Goal: Task Accomplishment & Management: Complete application form

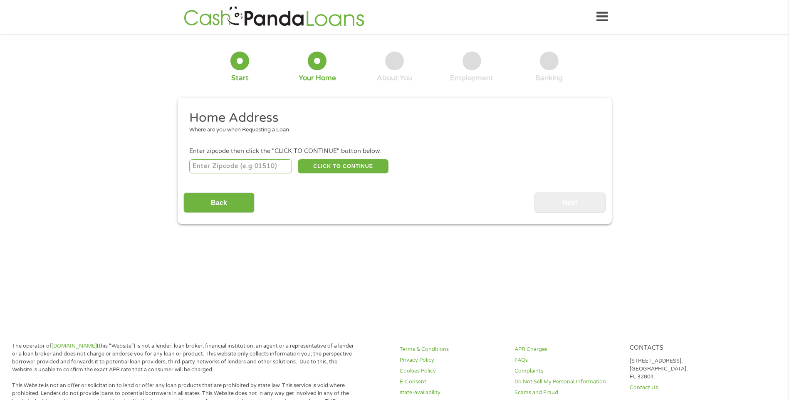
click at [247, 166] on input "number" at bounding box center [240, 166] width 103 height 14
type input "98532"
select select "[US_STATE]"
click at [342, 162] on button "CLICK TO CONTINUE" at bounding box center [343, 166] width 91 height 14
type input "98532"
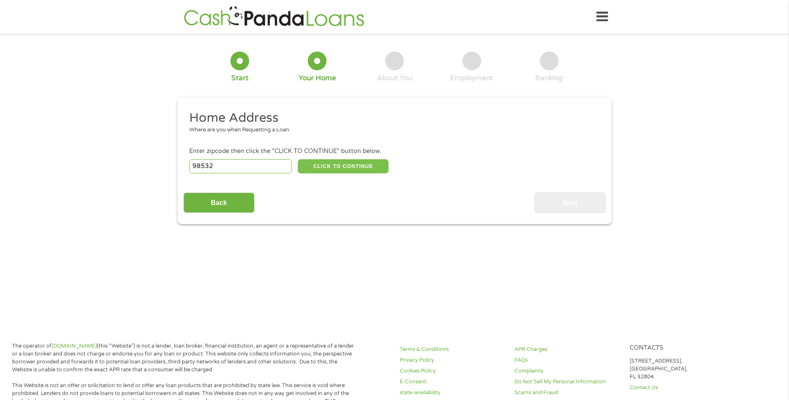
type input "Chehalis"
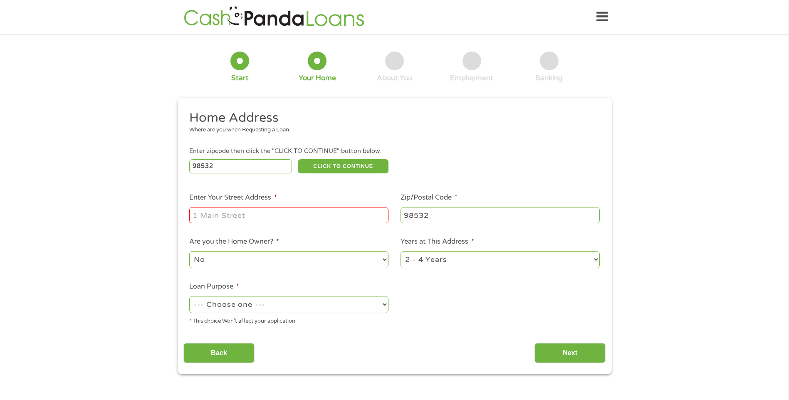
click at [238, 212] on input "Enter Your Street Address *" at bounding box center [288, 215] width 199 height 16
type input "[STREET_ADDRESS]"
click at [383, 258] on select "No Yes" at bounding box center [288, 259] width 199 height 17
select select "yes"
click at [189, 251] on select "No Yes" at bounding box center [288, 259] width 199 height 17
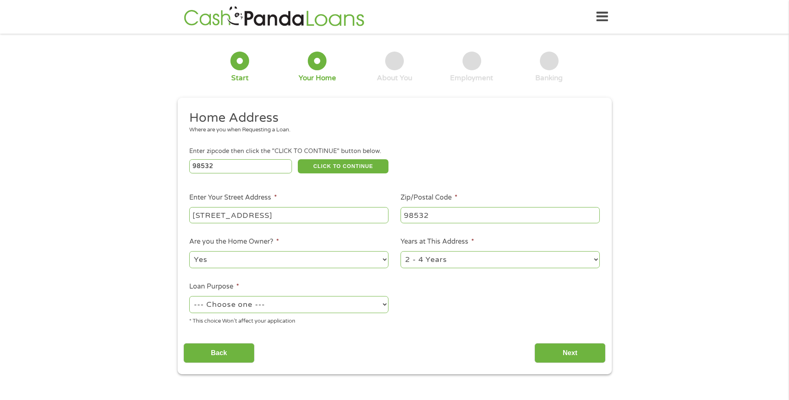
click at [595, 260] on select "1 Year or less 1 - 2 Years 2 - 4 Years Over 4 Years" at bounding box center [499, 259] width 199 height 17
select select "60months"
click at [400, 251] on select "1 Year or less 1 - 2 Years 2 - 4 Years Over 4 Years" at bounding box center [499, 259] width 199 height 17
click at [382, 304] on select "--- Choose one --- Pay Bills Debt Consolidation Home Improvement Major Purchase…" at bounding box center [288, 304] width 199 height 17
select select "paybills"
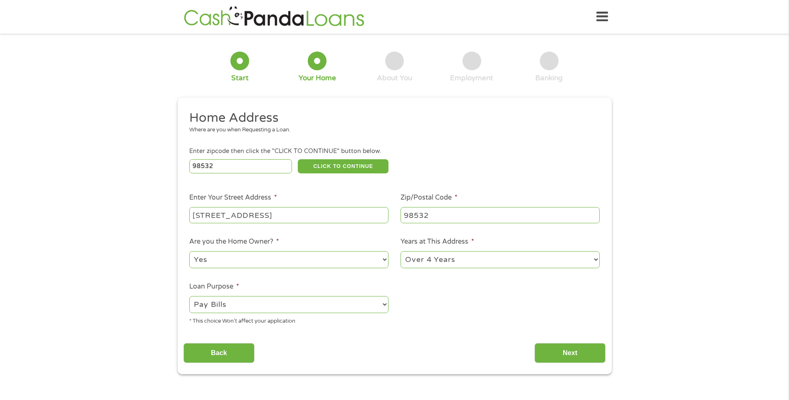
click at [189, 296] on select "--- Choose one --- Pay Bills Debt Consolidation Home Improvement Major Purchase…" at bounding box center [288, 304] width 199 height 17
click at [555, 355] on input "Next" at bounding box center [569, 353] width 71 height 20
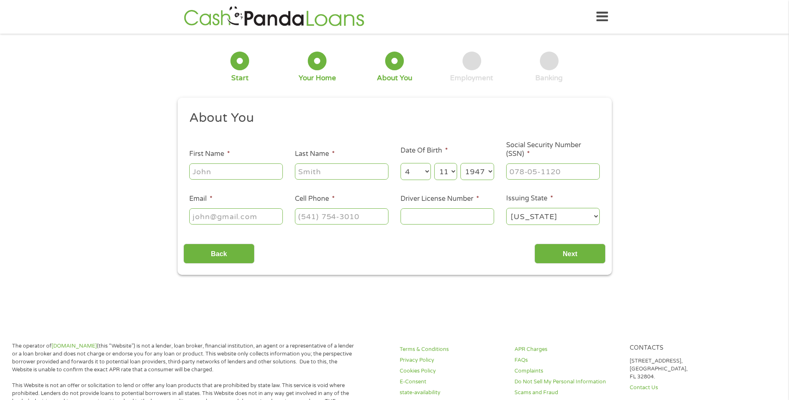
click at [232, 163] on div at bounding box center [236, 171] width 94 height 19
click at [230, 176] on input "First Name *" at bounding box center [236, 171] width 94 height 16
type input "[PERSON_NAME]"
type input "[EMAIL_ADDRESS][DOMAIN_NAME]"
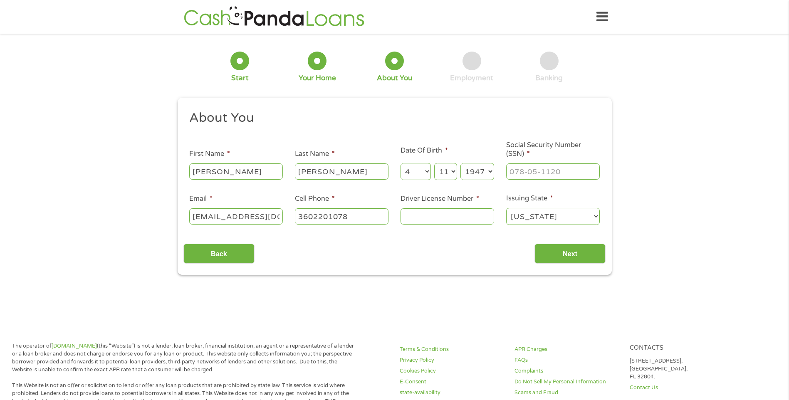
type input "[PHONE_NUMBER]"
click at [425, 216] on input "Driver License Number *" at bounding box center [447, 216] width 94 height 16
click at [517, 172] on input "___-__-____" at bounding box center [553, 171] width 94 height 16
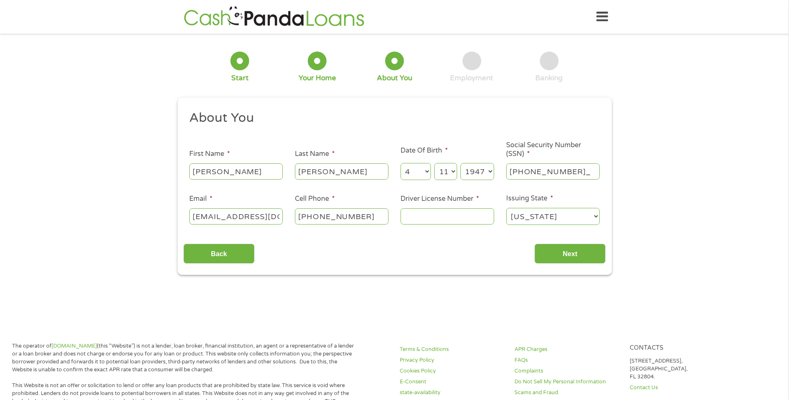
type input "081-40-6886"
click at [420, 213] on input "Driver License Number *" at bounding box center [447, 216] width 94 height 16
type input "WDL4PN95283B"
click at [564, 250] on input "Next" at bounding box center [569, 254] width 71 height 20
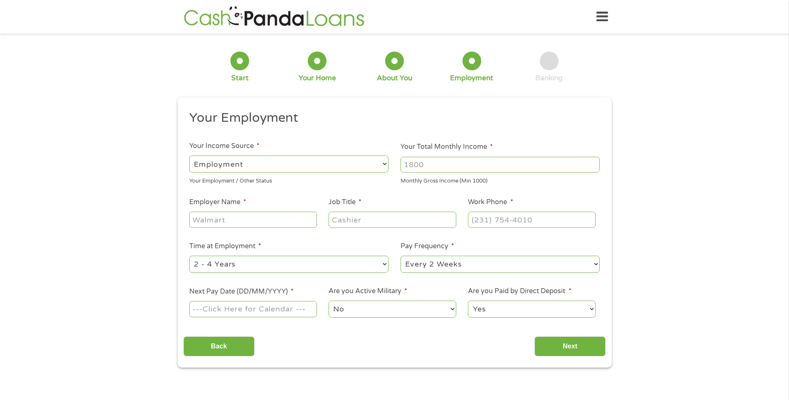
click at [268, 159] on select "--- Choose one --- Employment [DEMOGRAPHIC_DATA] Benefits" at bounding box center [288, 164] width 199 height 17
select select "benefits"
click at [189, 156] on select "--- Choose one --- Employment [DEMOGRAPHIC_DATA] Benefits" at bounding box center [288, 164] width 199 height 17
type input "Other"
type input "[PHONE_NUMBER]"
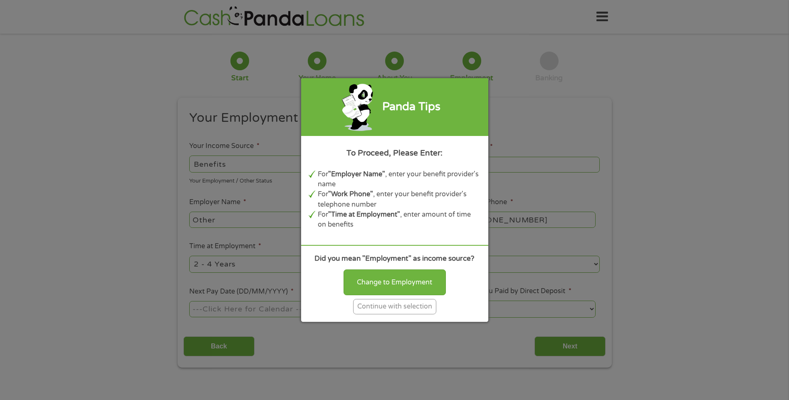
click at [390, 306] on div "Continue with selection" at bounding box center [394, 306] width 83 height 15
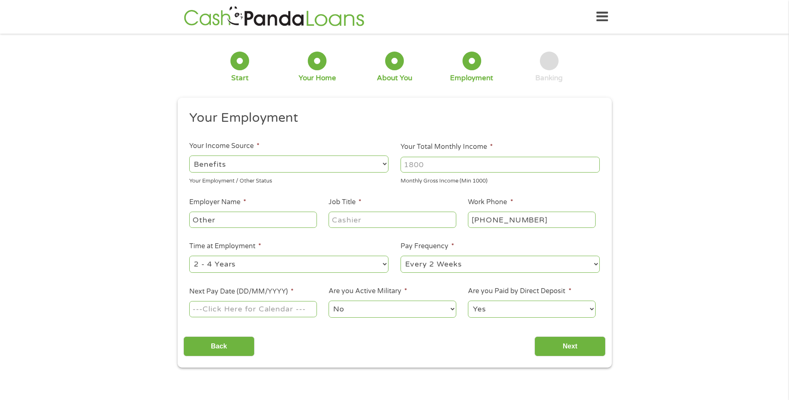
click at [443, 164] on input "Your Total Monthly Income *" at bounding box center [499, 165] width 199 height 16
type input "3612"
click at [225, 215] on input "Other" at bounding box center [252, 220] width 127 height 16
type input "O"
type input "Social Security"
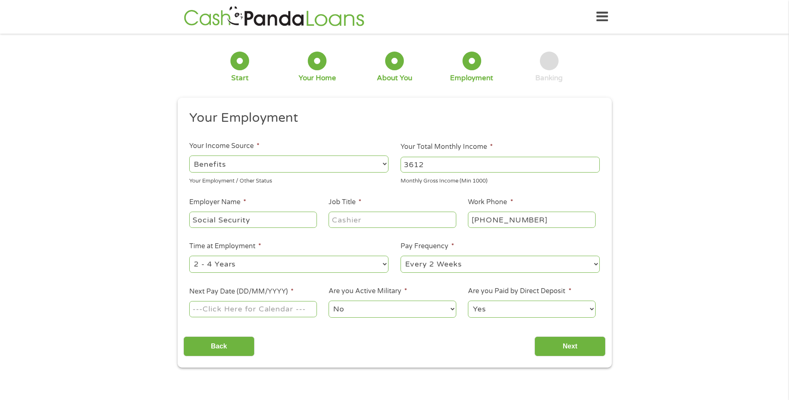
click at [367, 220] on input "Job Title *" at bounding box center [391, 220] width 127 height 16
click at [382, 266] on select "--- Choose one --- 1 Year or less 1 - 2 Years 2 - 4 Years Over 4 Years" at bounding box center [288, 264] width 199 height 17
select select "60months"
click at [189, 256] on select "--- Choose one --- 1 Year or less 1 - 2 Years 2 - 4 Years Over 4 Years" at bounding box center [288, 264] width 199 height 17
click at [597, 266] on select "--- Choose one --- Every 2 Weeks Every Week Monthly Semi-Monthly" at bounding box center [499, 264] width 199 height 17
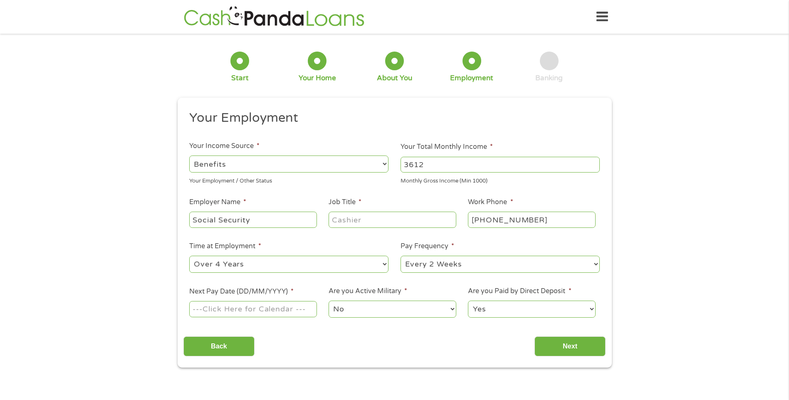
select select "monthly"
click at [400, 256] on select "--- Choose one --- Every 2 Weeks Every Week Monthly Semi-Monthly" at bounding box center [499, 264] width 199 height 17
click at [264, 304] on input "Next Pay Date (DD/MM/YYYY) *" at bounding box center [252, 309] width 127 height 16
type input "[DATE]"
click at [563, 348] on input "Next" at bounding box center [569, 346] width 71 height 20
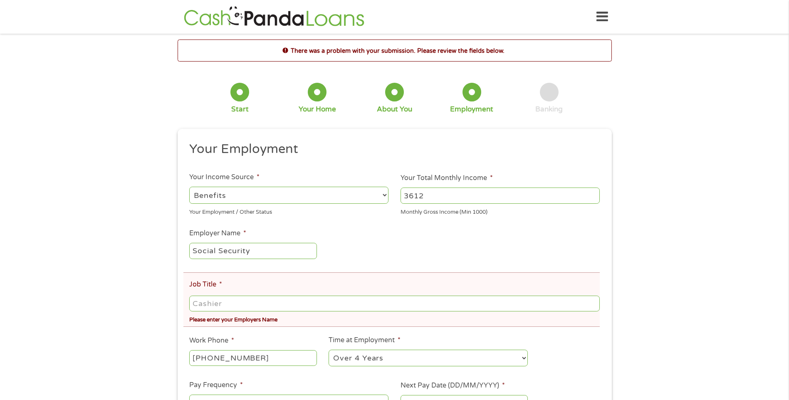
click at [232, 300] on input "Job Title *" at bounding box center [394, 304] width 410 height 16
type input "owner"
click at [559, 338] on ul "Your Employment Your Income Source * --- Choose one --- Employment [DEMOGRAPHIC…" at bounding box center [394, 302] width 422 height 323
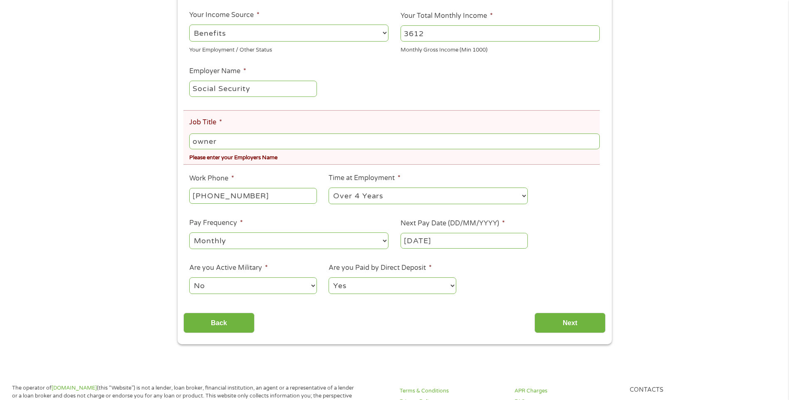
scroll to position [208, 0]
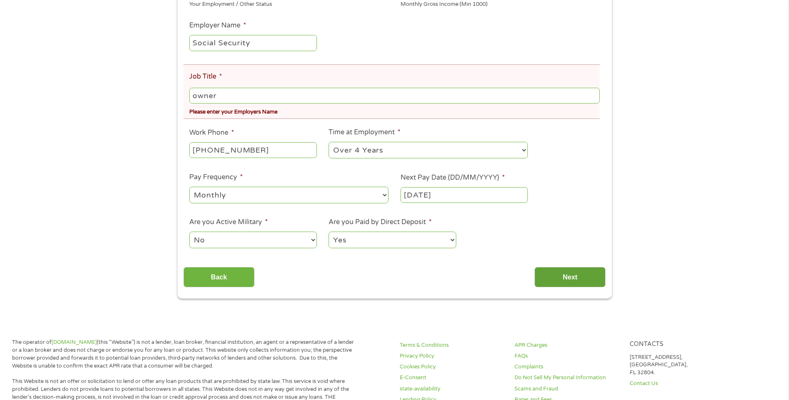
click at [575, 283] on input "Next" at bounding box center [569, 277] width 71 height 20
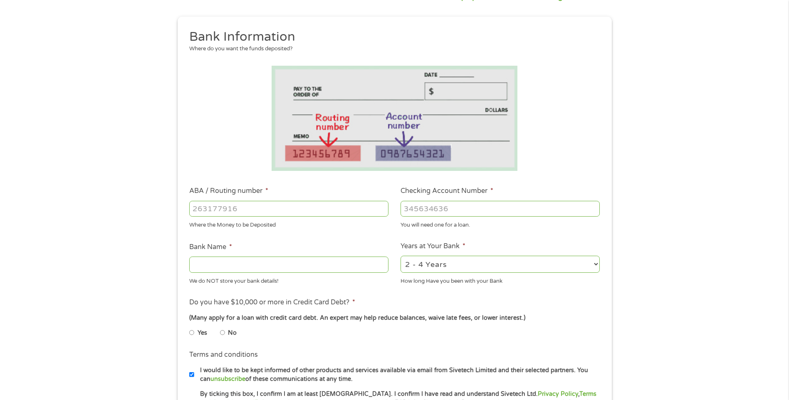
scroll to position [125, 0]
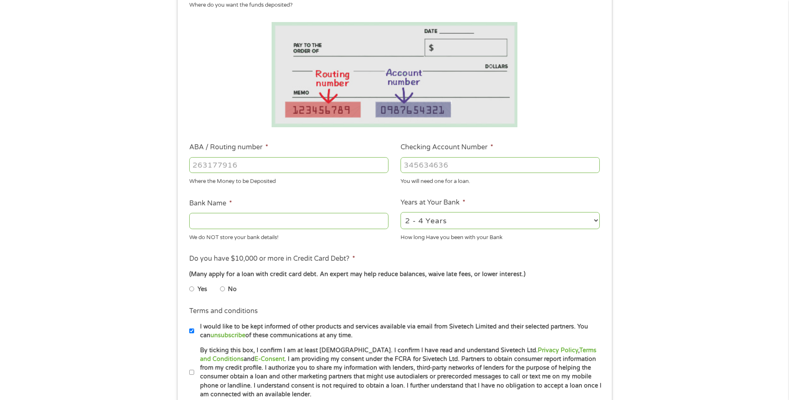
click at [243, 163] on input "ABA / Routing number *" at bounding box center [288, 165] width 199 height 16
type input "325180155"
type input "INDUSTRIAL CREDIT UNION"
type input "325180155"
click at [435, 165] on input "Checking Account Number *" at bounding box center [499, 165] width 199 height 16
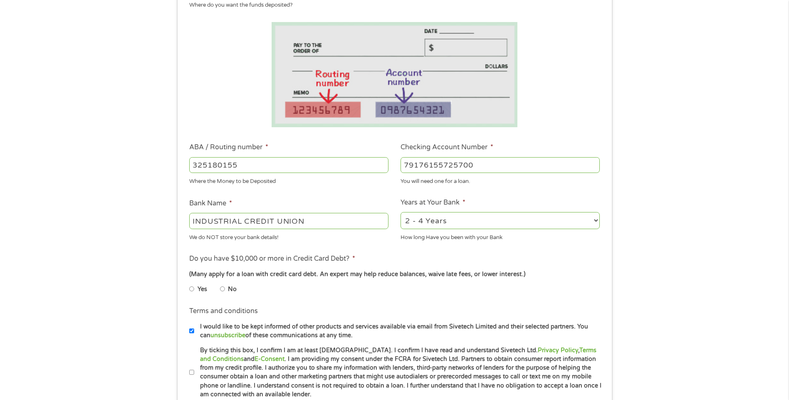
type input "79176155725700"
click at [596, 221] on select "2 - 4 Years 6 - 12 Months 1 - 2 Years Over 4 Years" at bounding box center [499, 220] width 199 height 17
select select "60months"
click at [400, 212] on select "2 - 4 Years 6 - 12 Months 1 - 2 Years Over 4 Years" at bounding box center [499, 220] width 199 height 17
click at [222, 287] on input "No" at bounding box center [222, 288] width 5 height 13
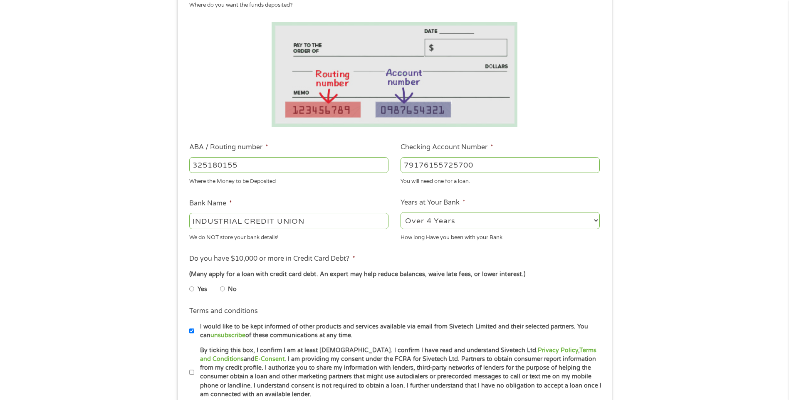
radio input "true"
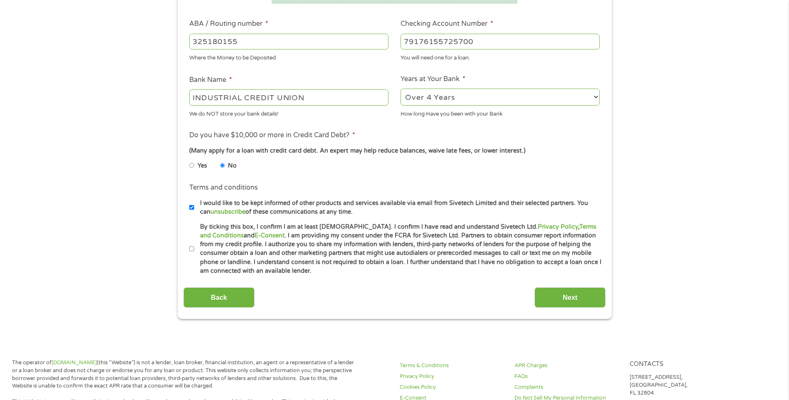
scroll to position [249, 0]
click at [193, 249] on input "By ticking this box, I confirm I am at least [DEMOGRAPHIC_DATA]. I confirm I ha…" at bounding box center [191, 247] width 5 height 13
checkbox input "true"
click at [566, 293] on input "Next" at bounding box center [569, 296] width 71 height 20
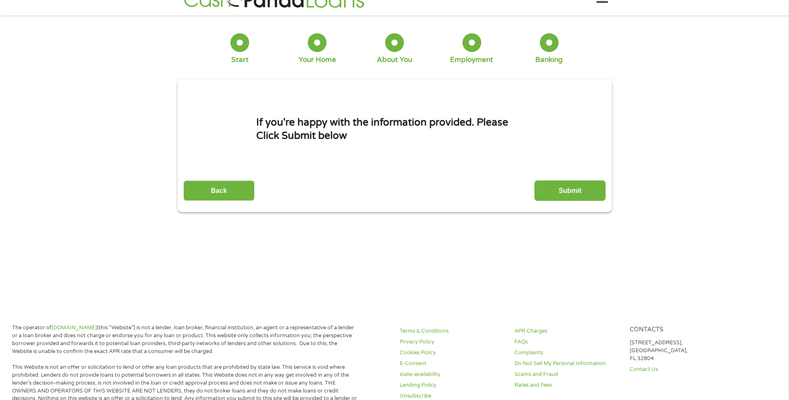
scroll to position [0, 0]
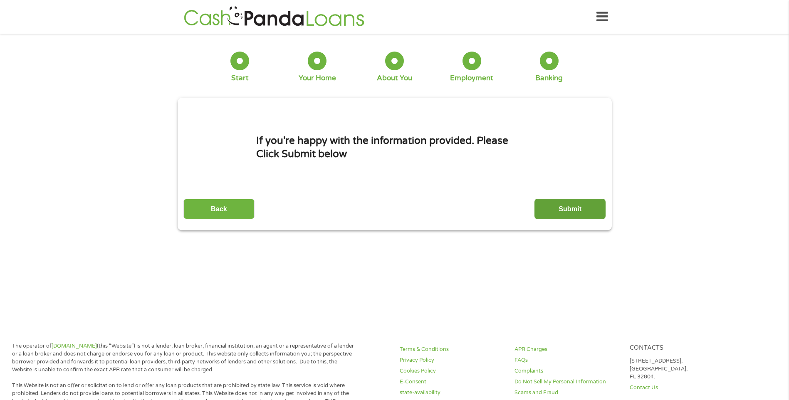
click at [569, 205] on input "Submit" at bounding box center [569, 209] width 71 height 20
